Goal: Task Accomplishment & Management: Complete application form

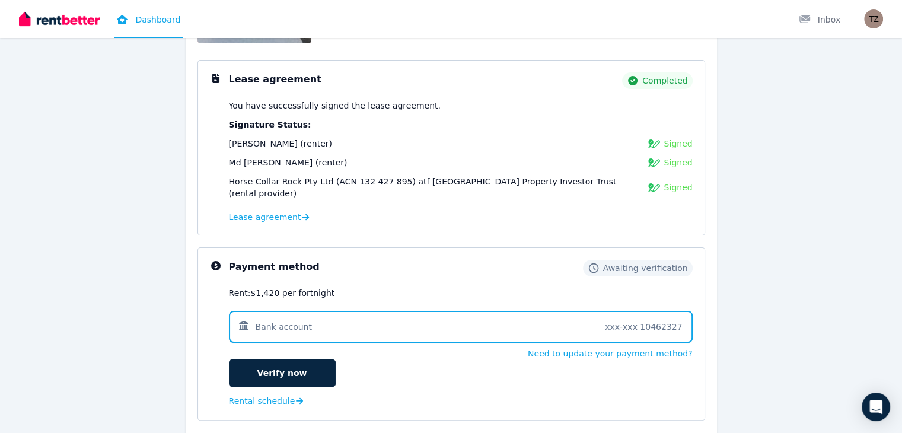
scroll to position [157, 0]
click at [277, 360] on link "Verify now" at bounding box center [282, 372] width 107 height 27
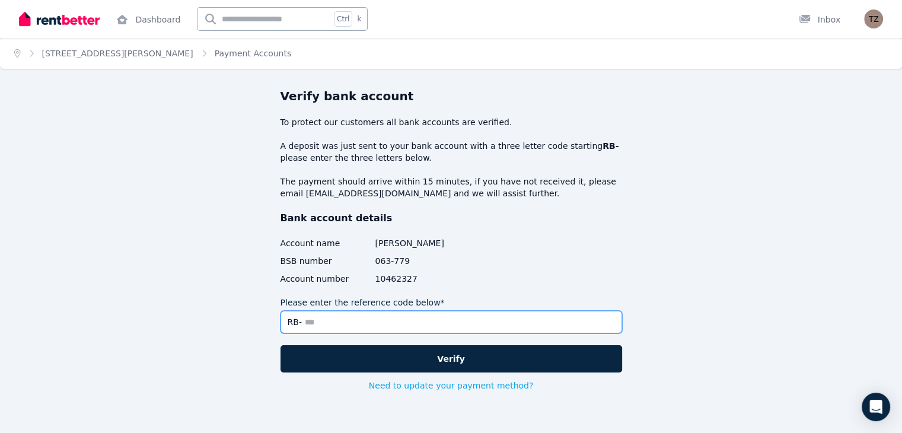
click at [370, 323] on input "Please enter the reference code below*" at bounding box center [451, 322] width 342 height 23
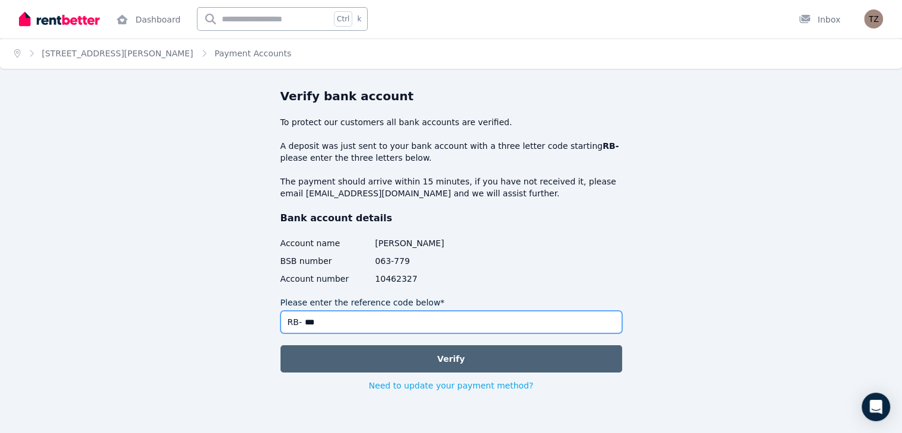
type input "***"
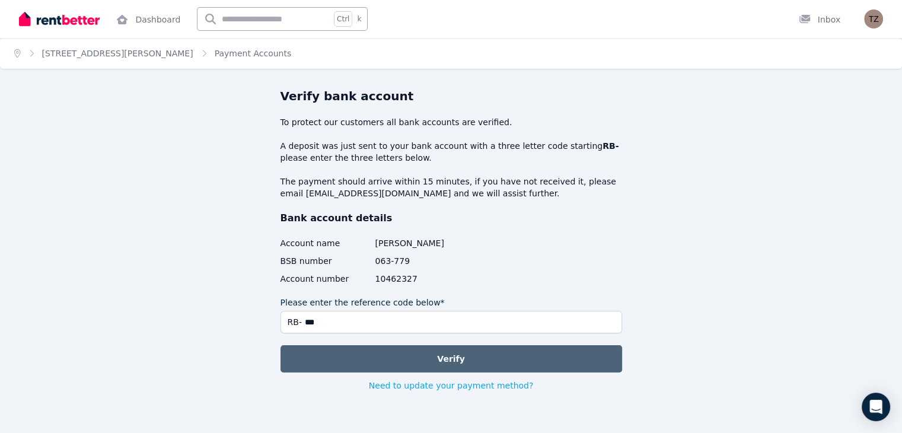
click at [448, 359] on button "Verify" at bounding box center [451, 358] width 342 height 27
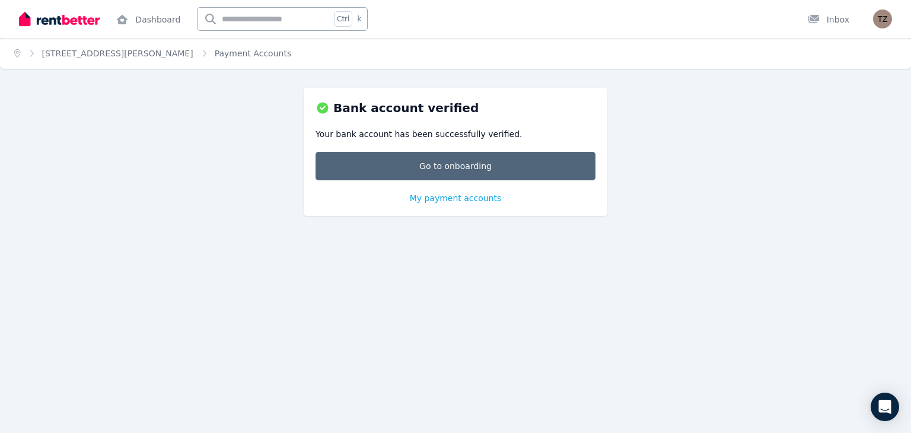
click at [470, 169] on link "Go to onboarding" at bounding box center [455, 166] width 280 height 28
